Goal: Task Accomplishment & Management: Manage account settings

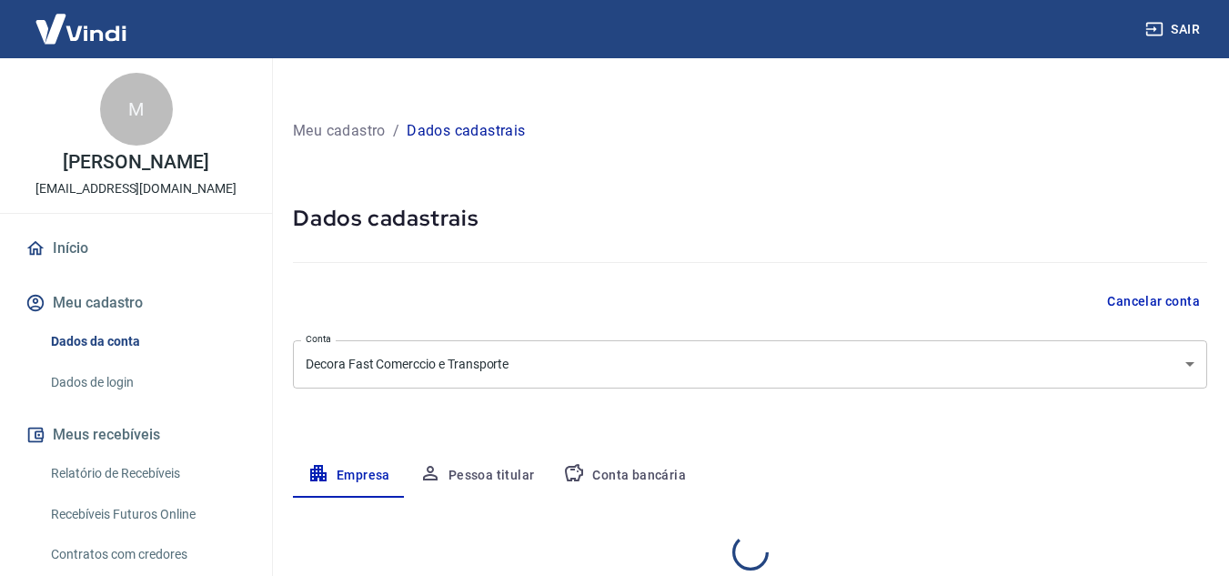
select select "SP"
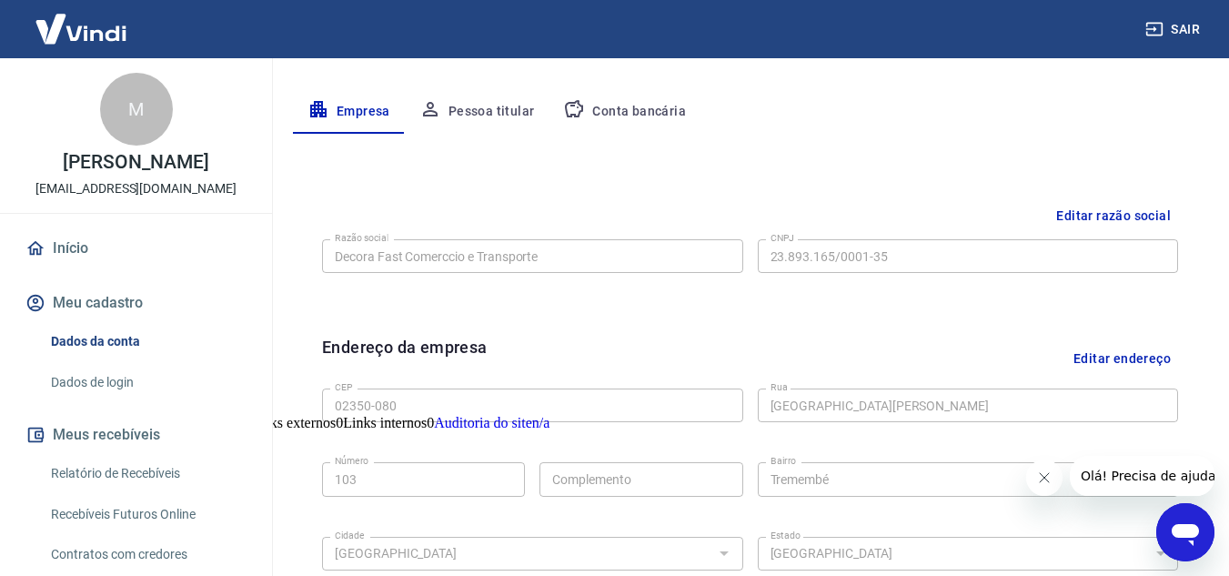
scroll to position [318, 0]
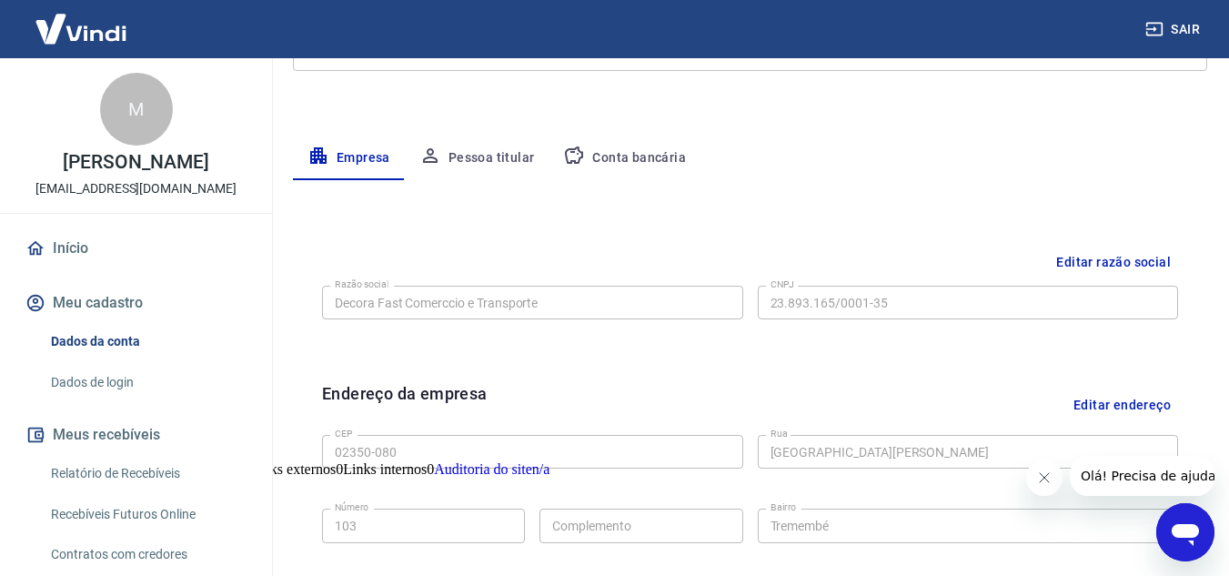
click at [618, 158] on button "Conta bancária" at bounding box center [625, 158] width 152 height 44
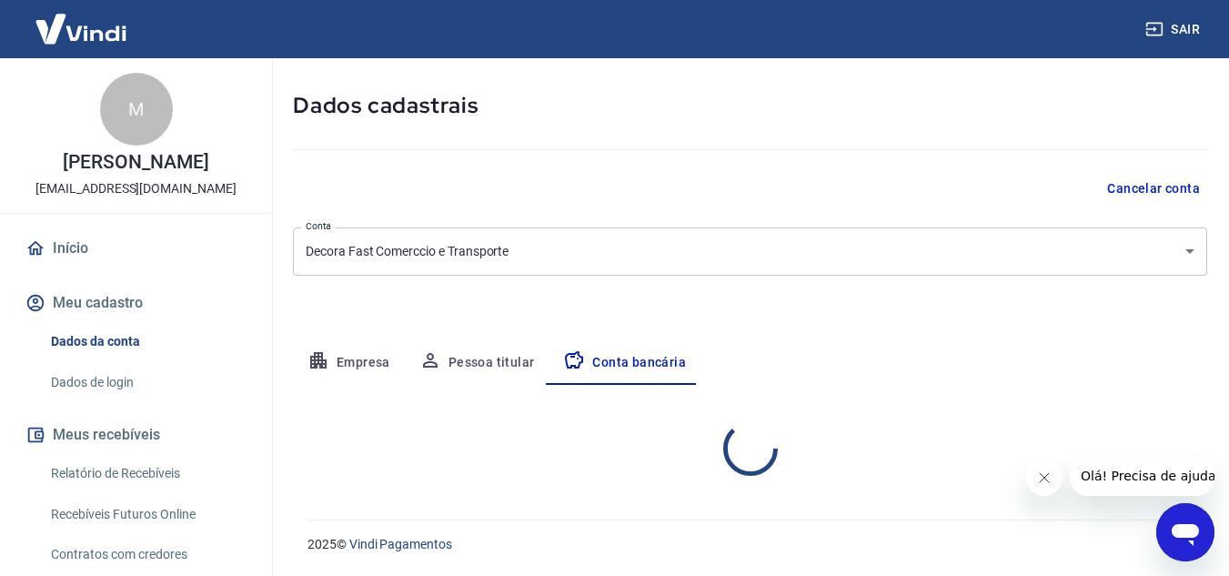
scroll to position [289, 0]
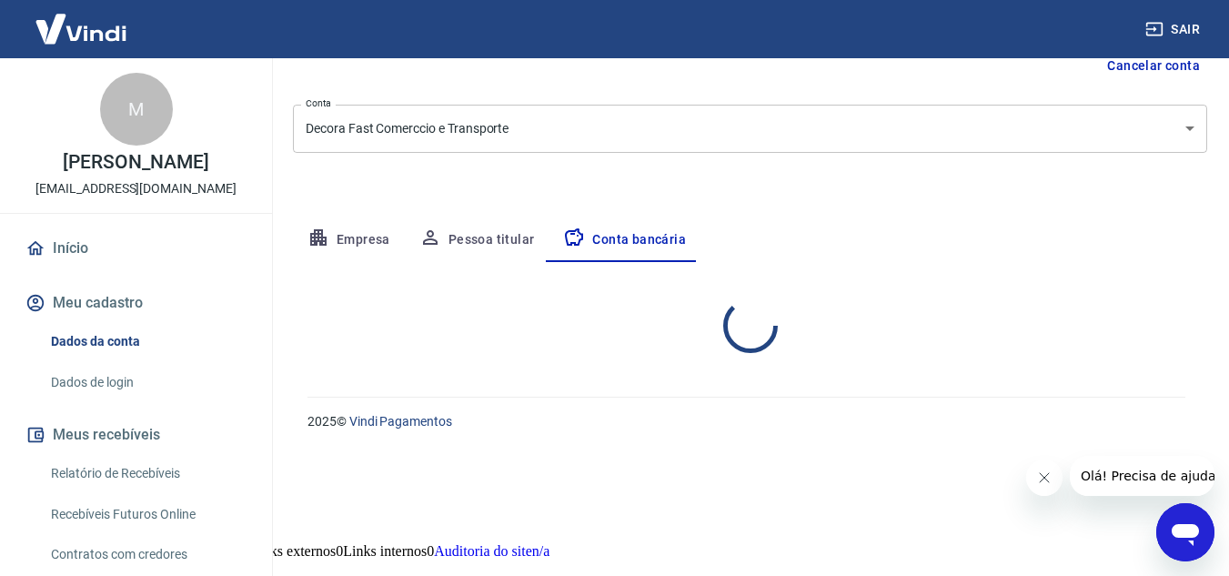
select select "1"
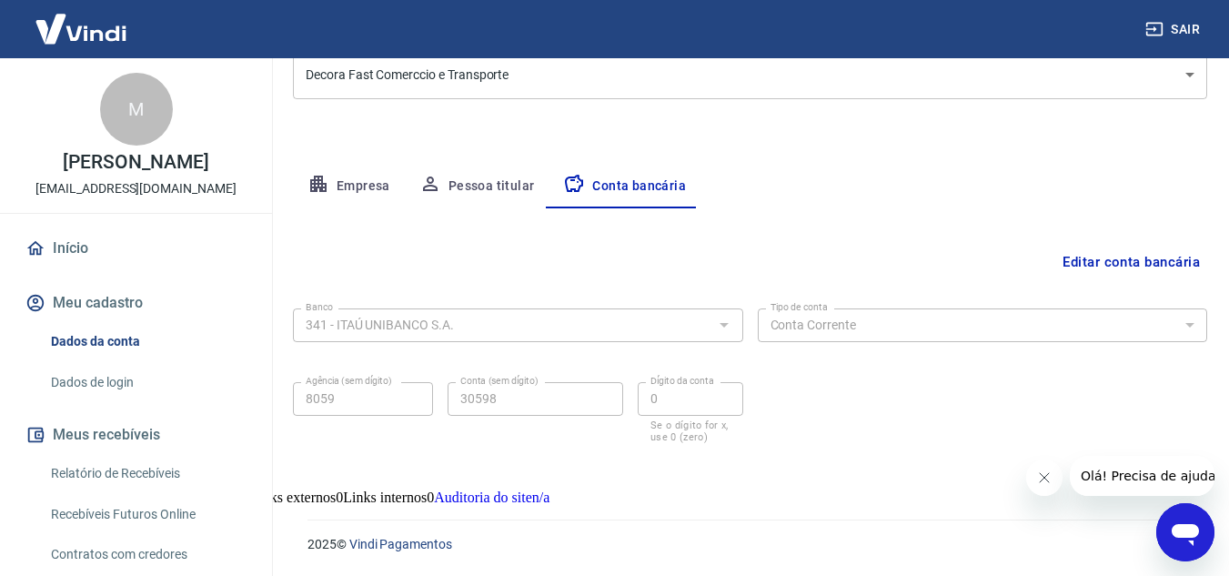
click at [1132, 258] on button "Editar conta bancária" at bounding box center [1131, 262] width 152 height 35
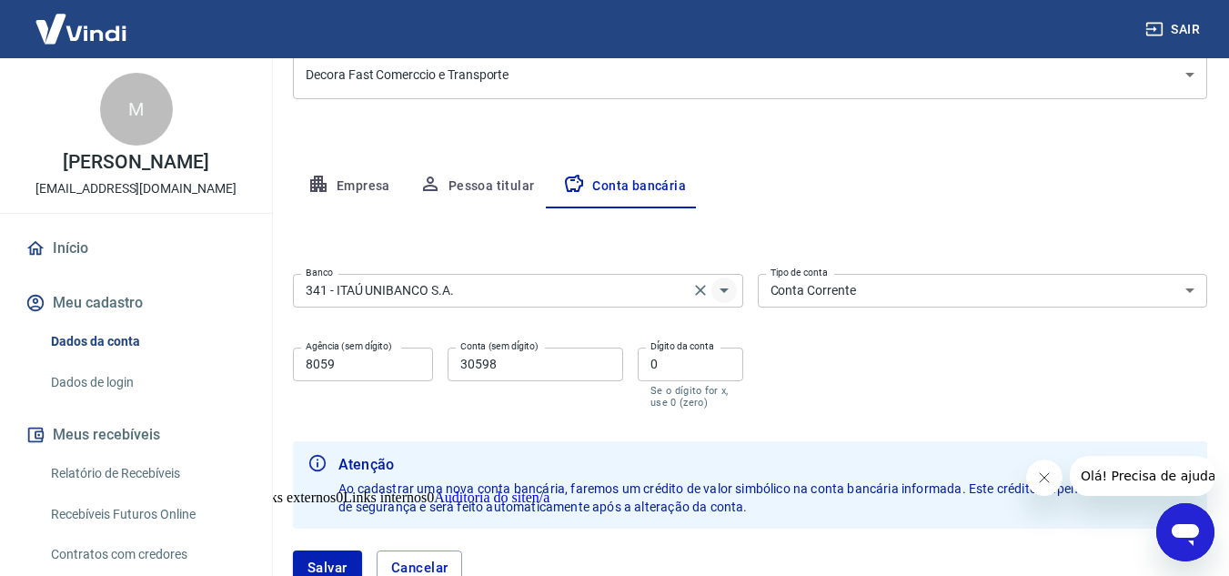
click at [730, 290] on icon "Abrir" at bounding box center [724, 290] width 22 height 22
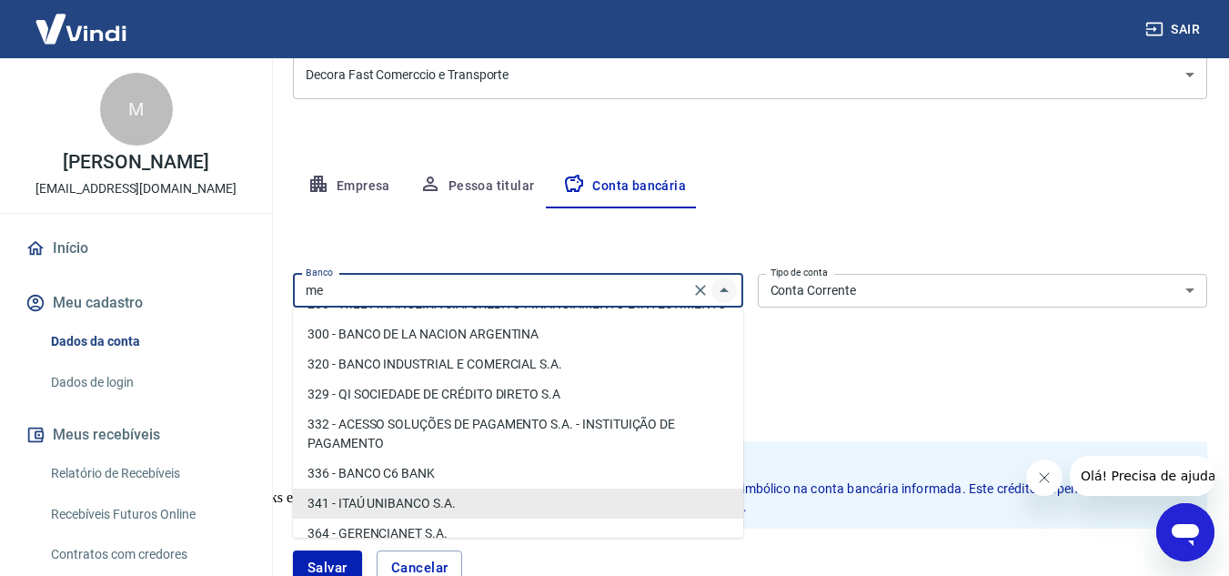
scroll to position [0, 0]
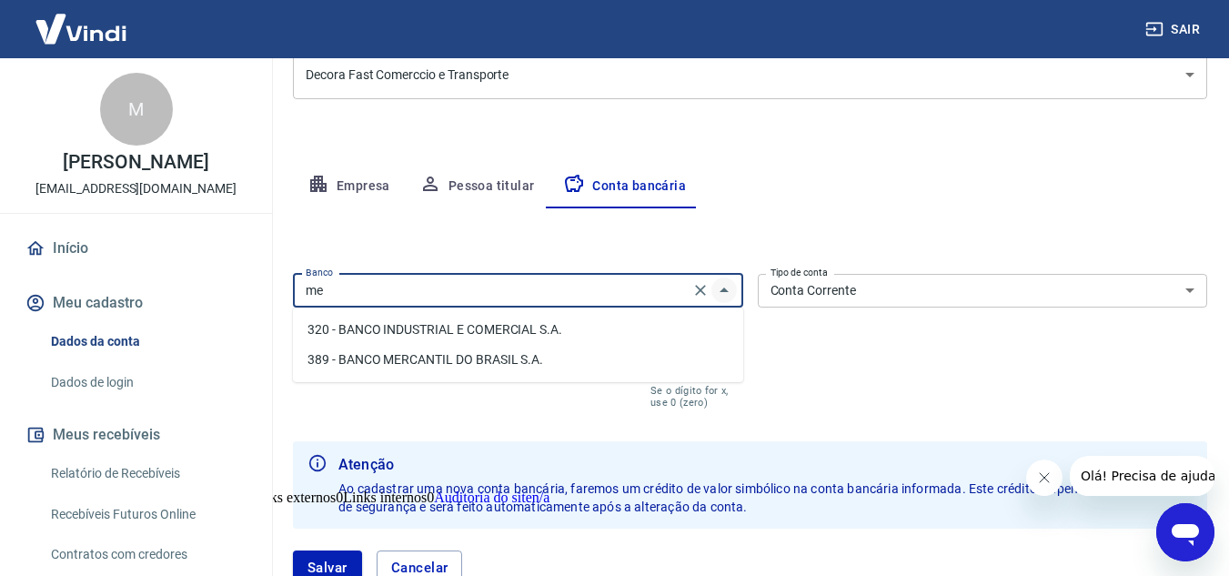
type input "m"
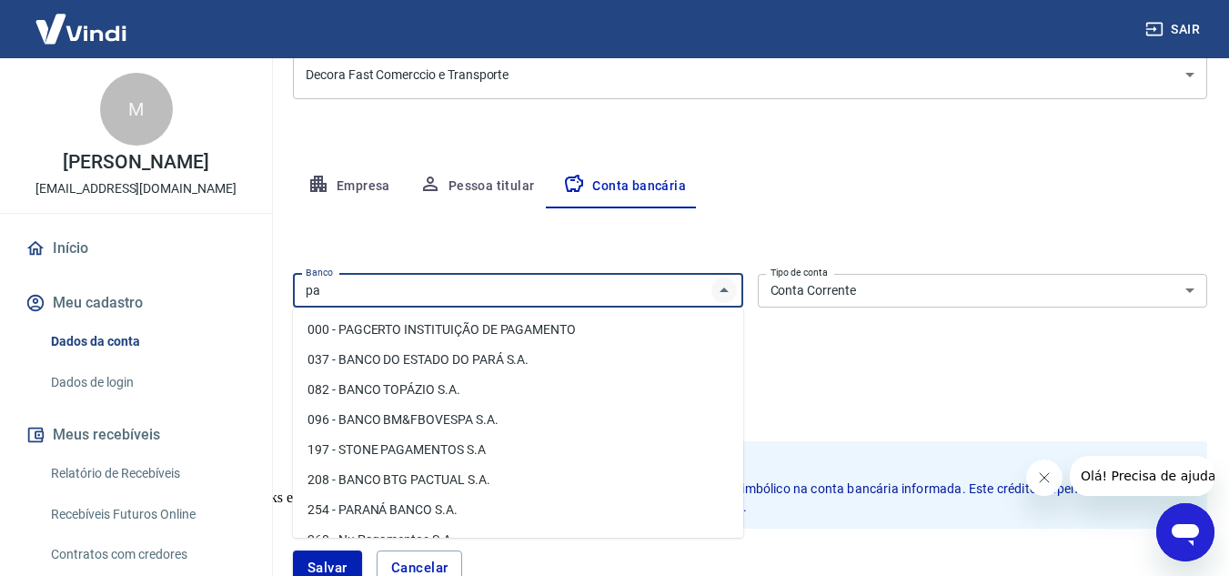
type input "p"
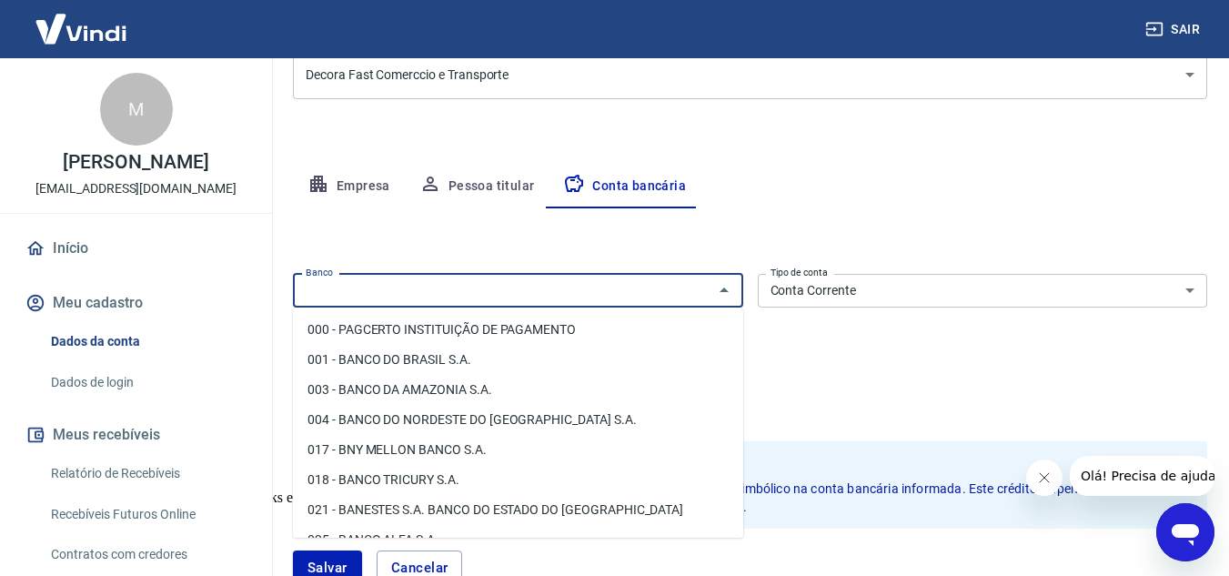
click at [901, 382] on div "Banco Banco Tipo de conta Conta Corrente Conta Poupança Tipo de conta Agência (…" at bounding box center [750, 340] width 914 height 146
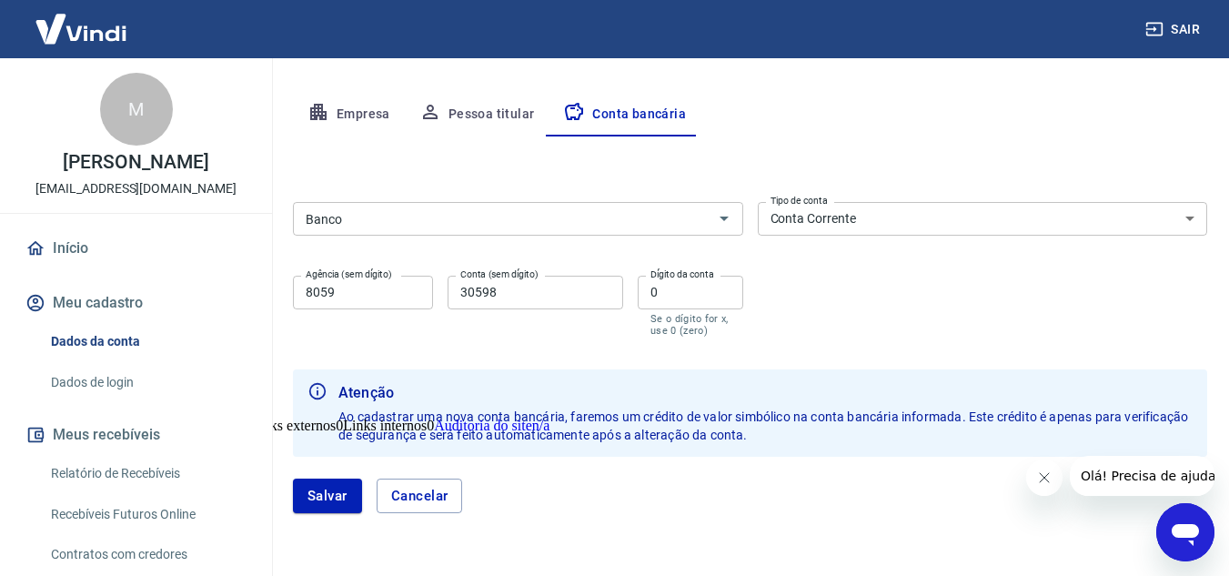
scroll to position [329, 0]
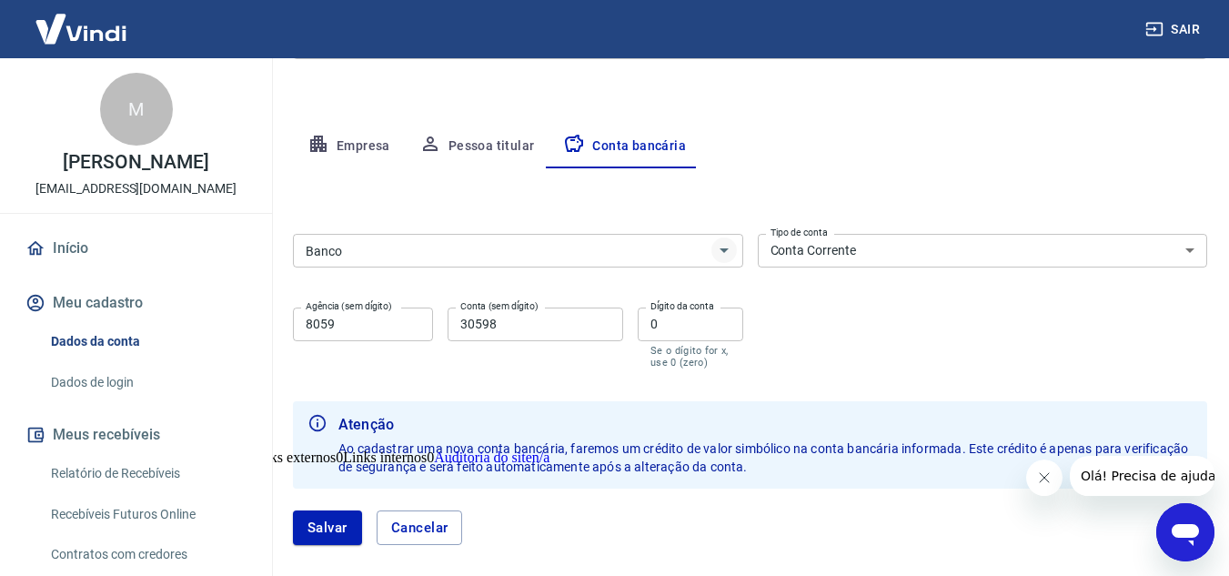
click at [734, 251] on icon "Abrir" at bounding box center [724, 250] width 22 height 22
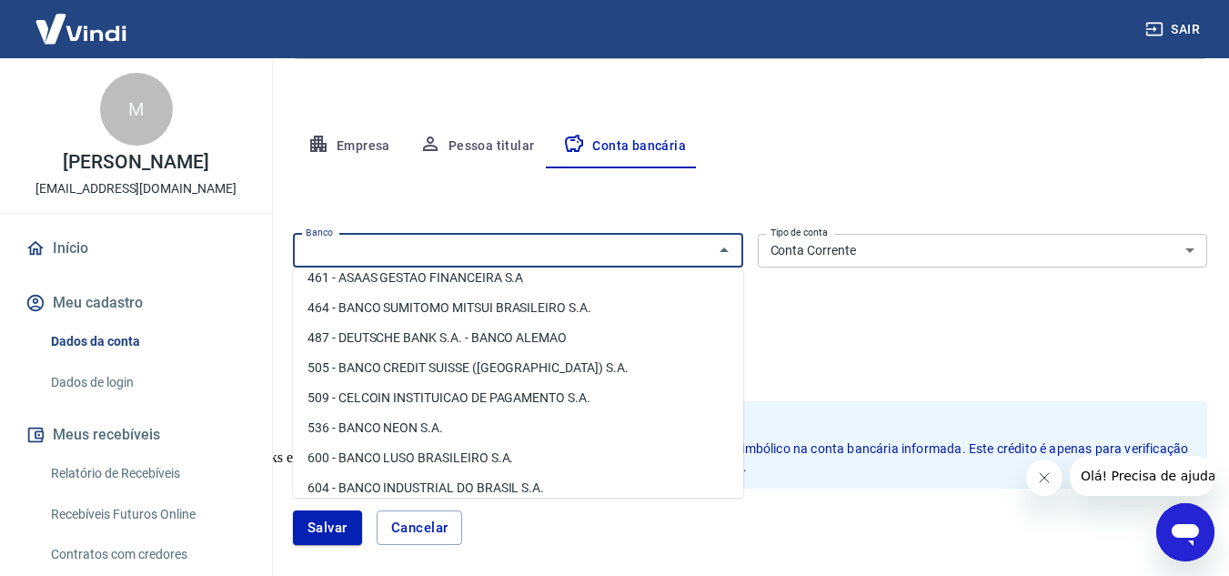
scroll to position [2184, 0]
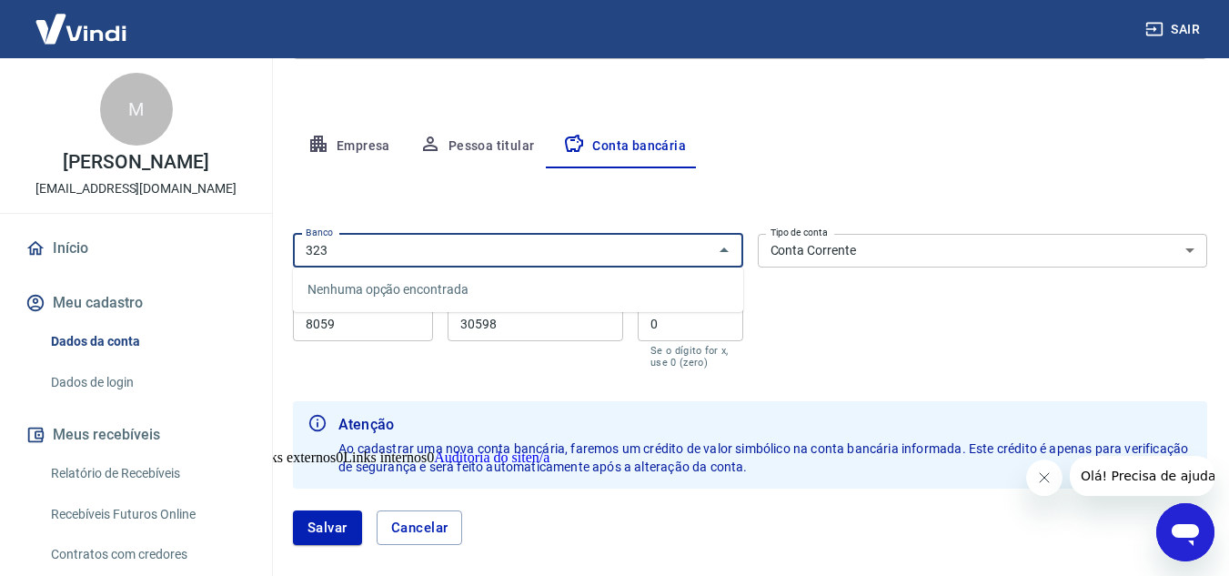
type input "323"
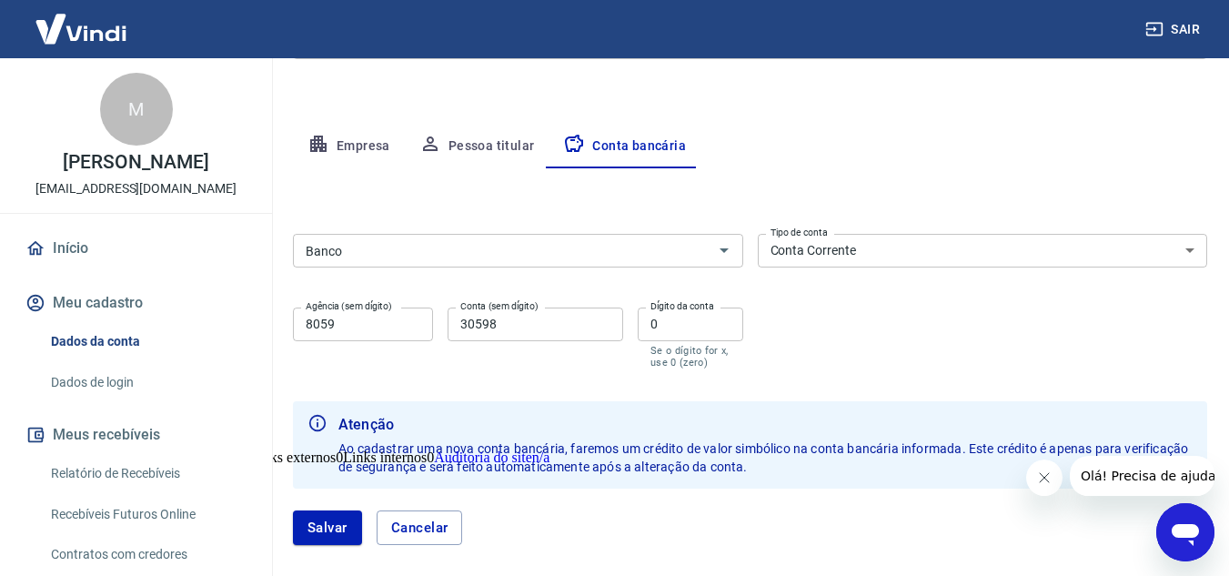
click at [827, 278] on div "Banco Banco Tipo de conta Conta Corrente Conta Poupança Tipo de conta Agência (…" at bounding box center [750, 300] width 914 height 146
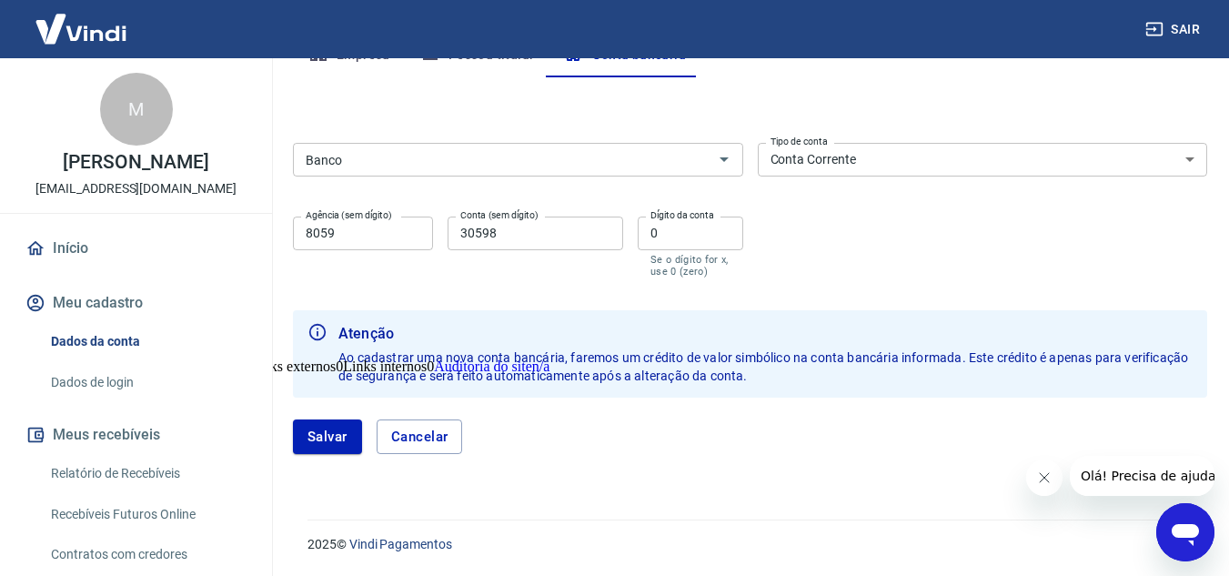
scroll to position [329, 0]
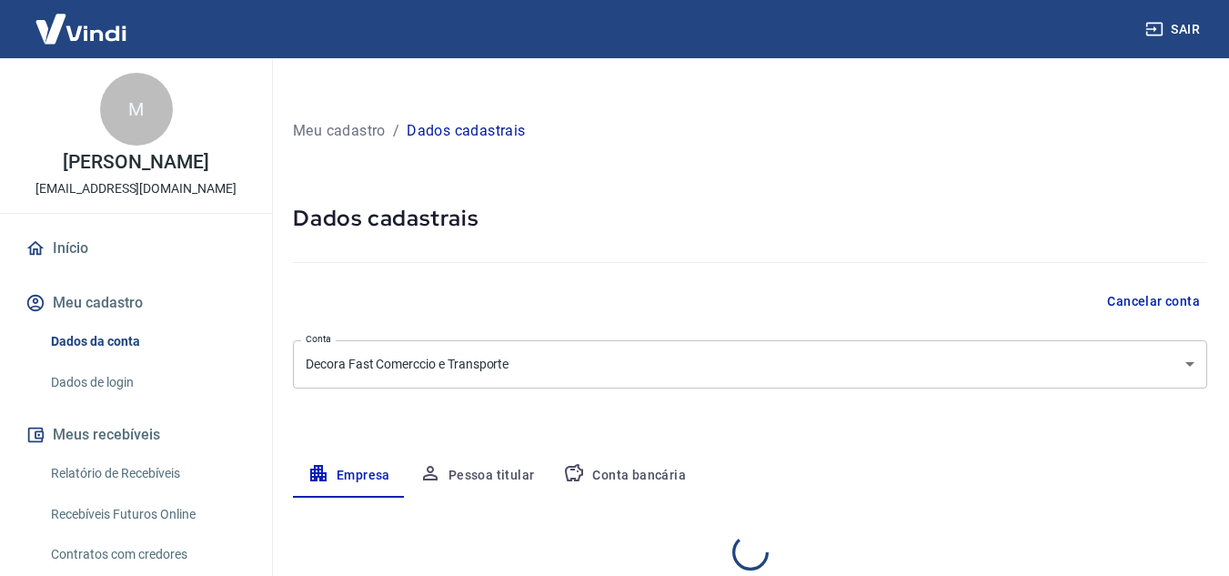
select select "SP"
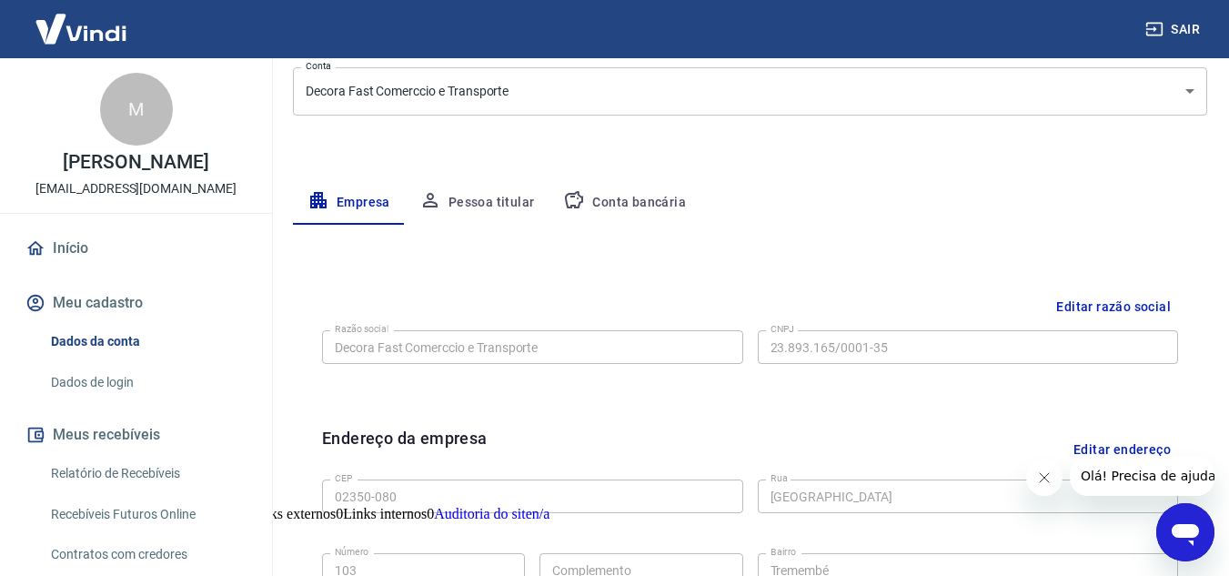
click at [661, 198] on button "Conta bancária" at bounding box center [625, 203] width 152 height 44
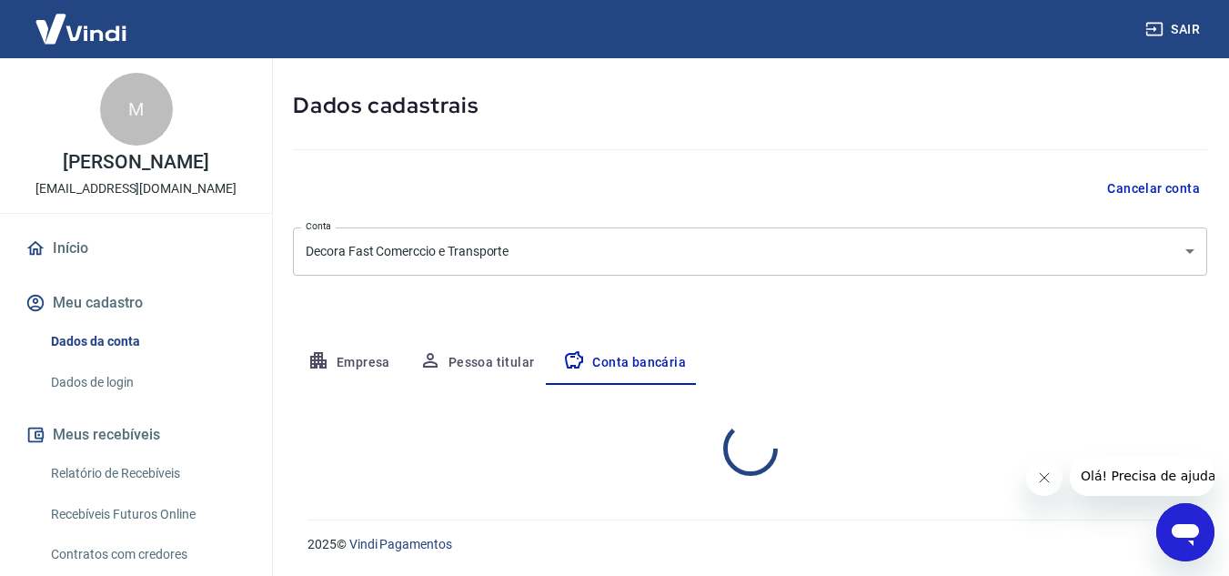
select select "1"
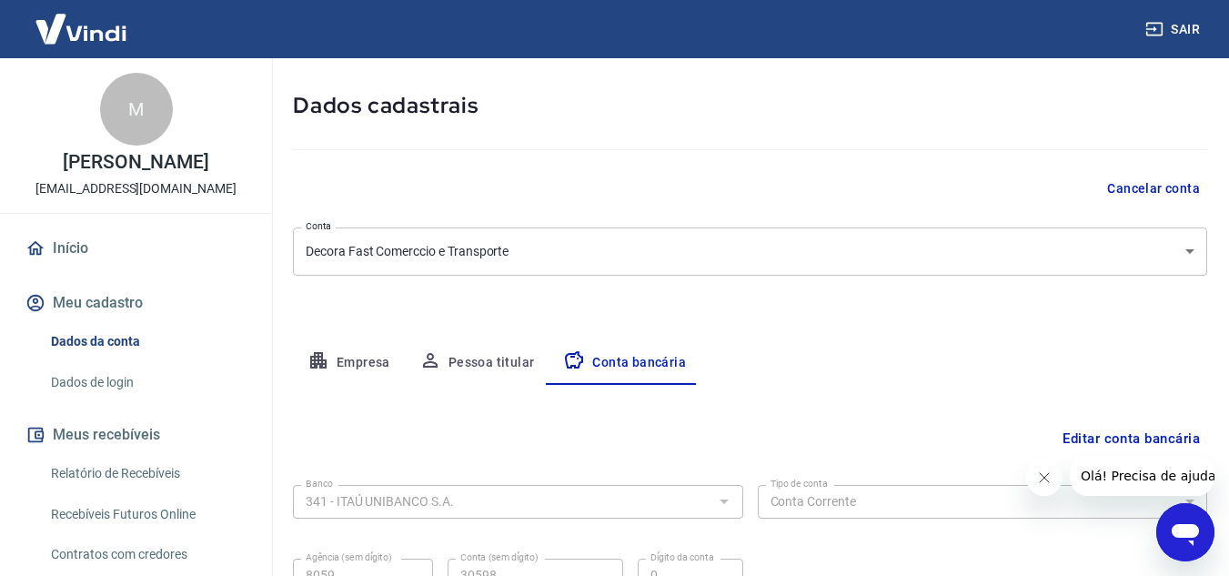
scroll to position [273, 0]
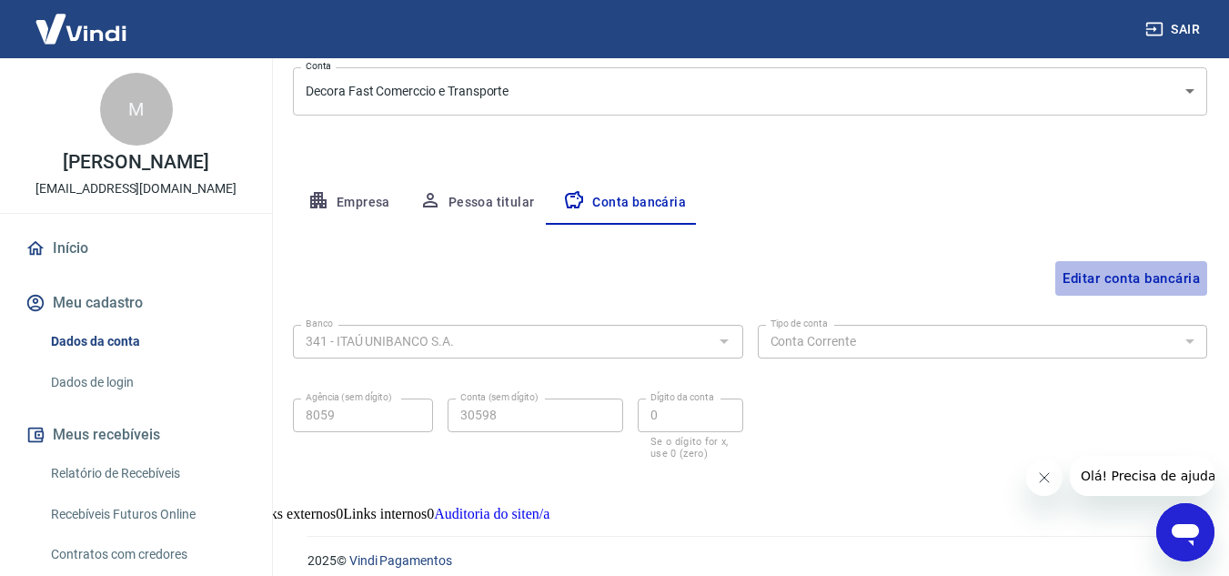
click at [1101, 282] on button "Editar conta bancária" at bounding box center [1131, 278] width 152 height 35
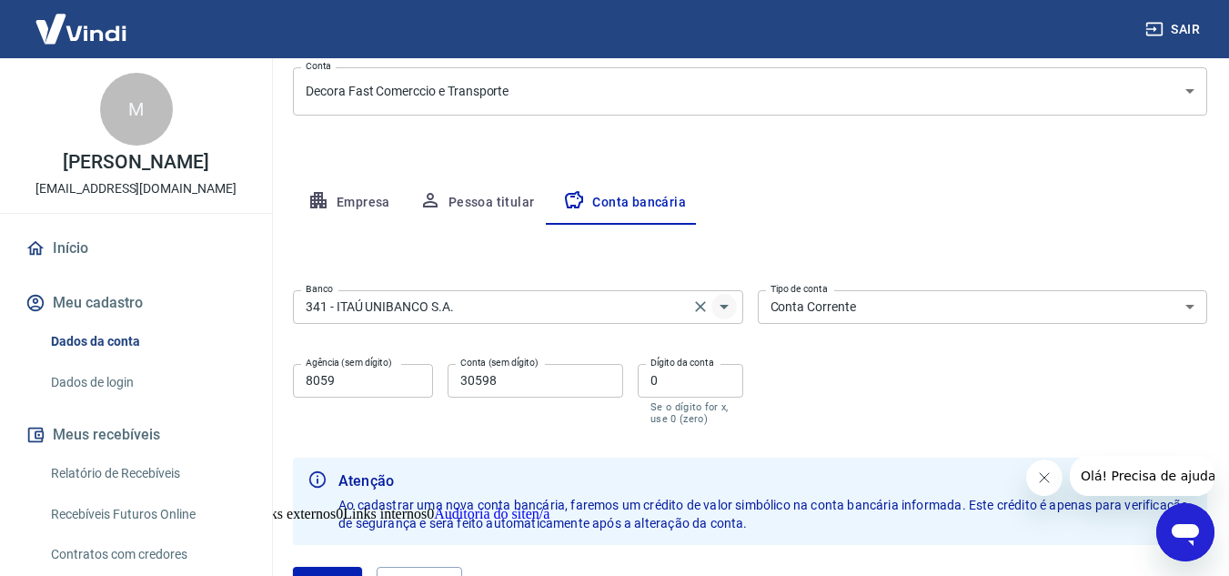
click at [725, 305] on icon "Abrir" at bounding box center [724, 307] width 22 height 22
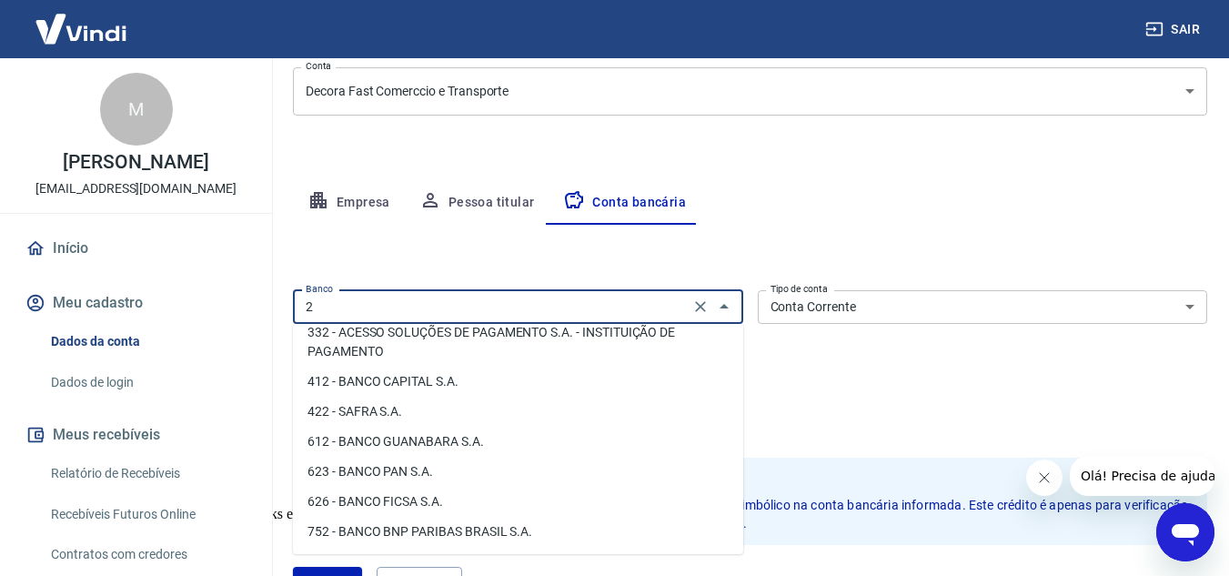
scroll to position [0, 0]
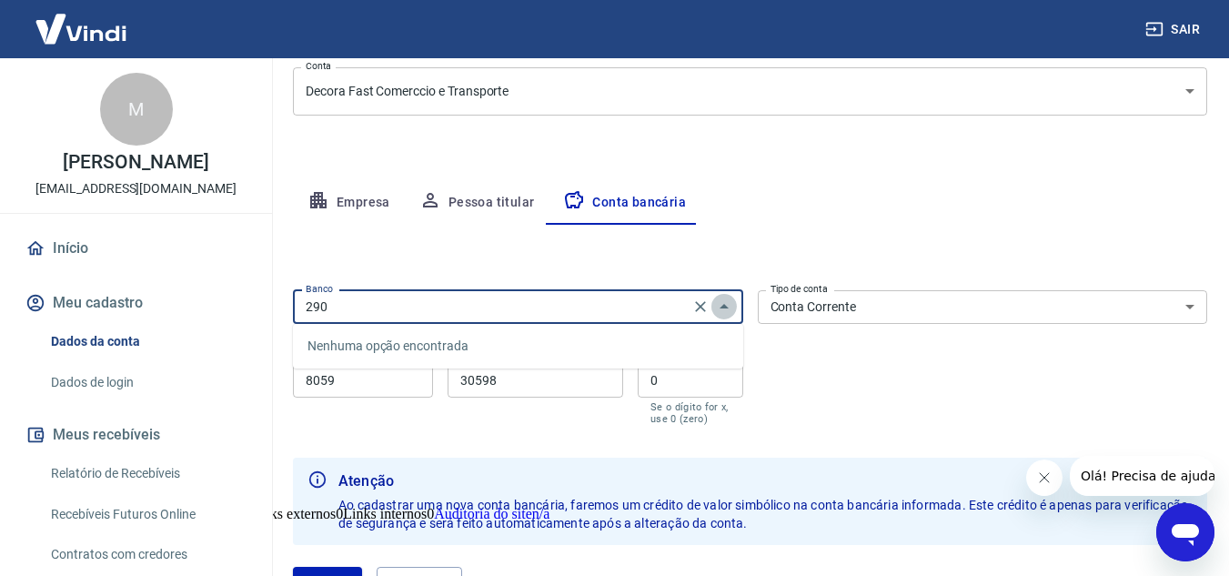
click at [722, 305] on icon "Fechar" at bounding box center [724, 307] width 22 height 22
type input "341 - ITAÚ UNIBANCO S.A."
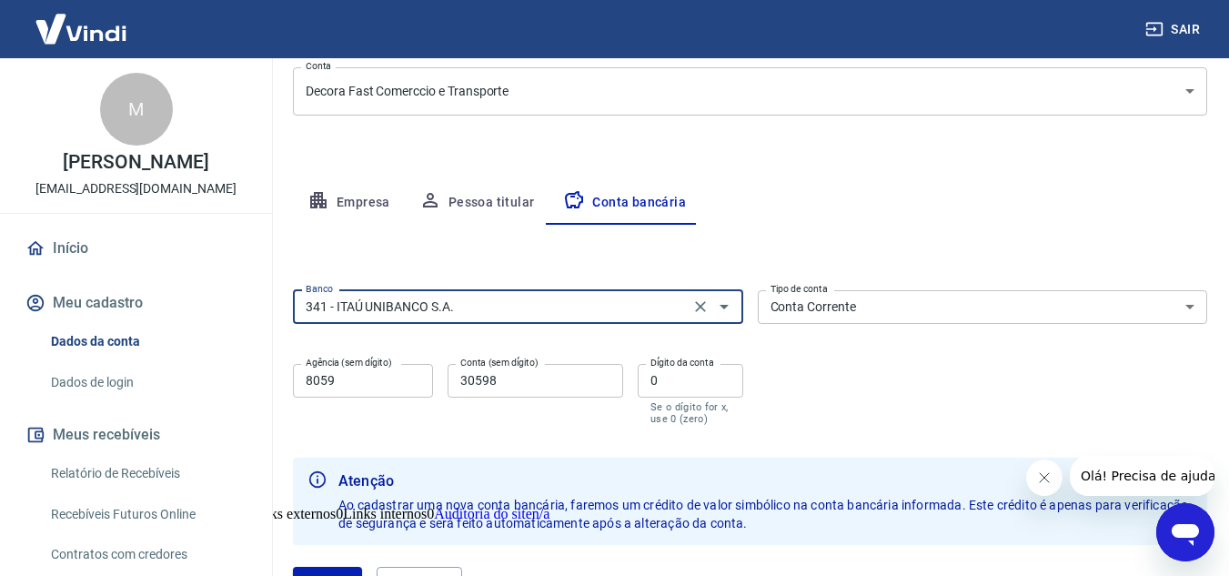
click at [796, 207] on div "Empresa Pessoa titular Conta bancária" at bounding box center [750, 203] width 914 height 44
